Goal: Contribute content: Contribute content

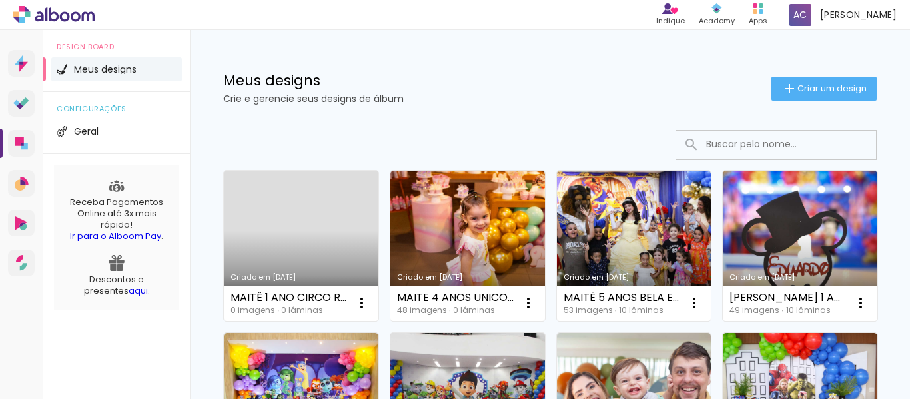
click at [309, 208] on link "Criado em [DATE]" at bounding box center [301, 245] width 154 height 150
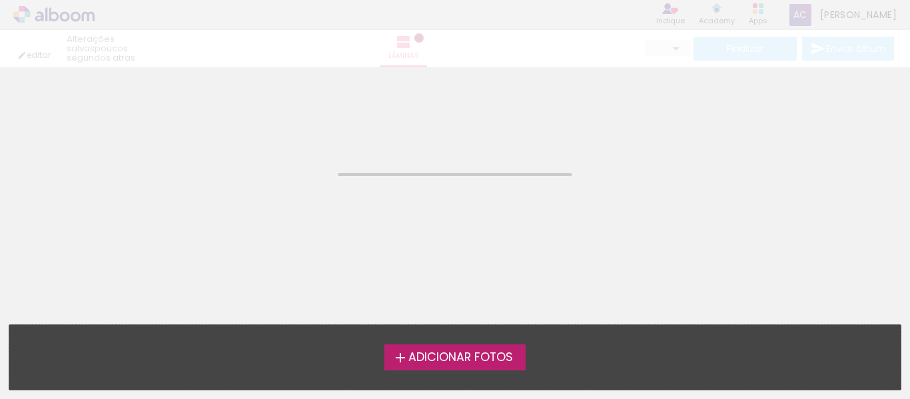
click at [477, 362] on span "Adicionar Fotos" at bounding box center [460, 358] width 105 height 12
click at [0, 0] on input "file" at bounding box center [0, 0] width 0 height 0
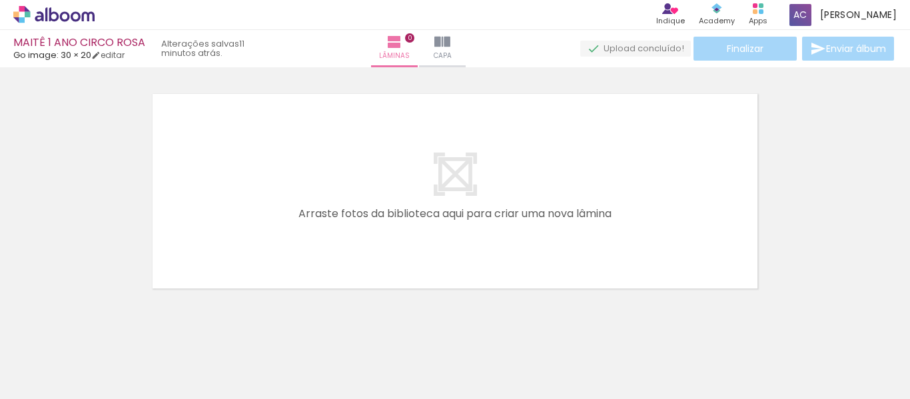
click at [54, 387] on span "Adicionar Fotos" at bounding box center [47, 381] width 40 height 15
click at [0, 0] on input "file" at bounding box center [0, 0] width 0 height 0
